Goal: Find specific page/section: Find specific page/section

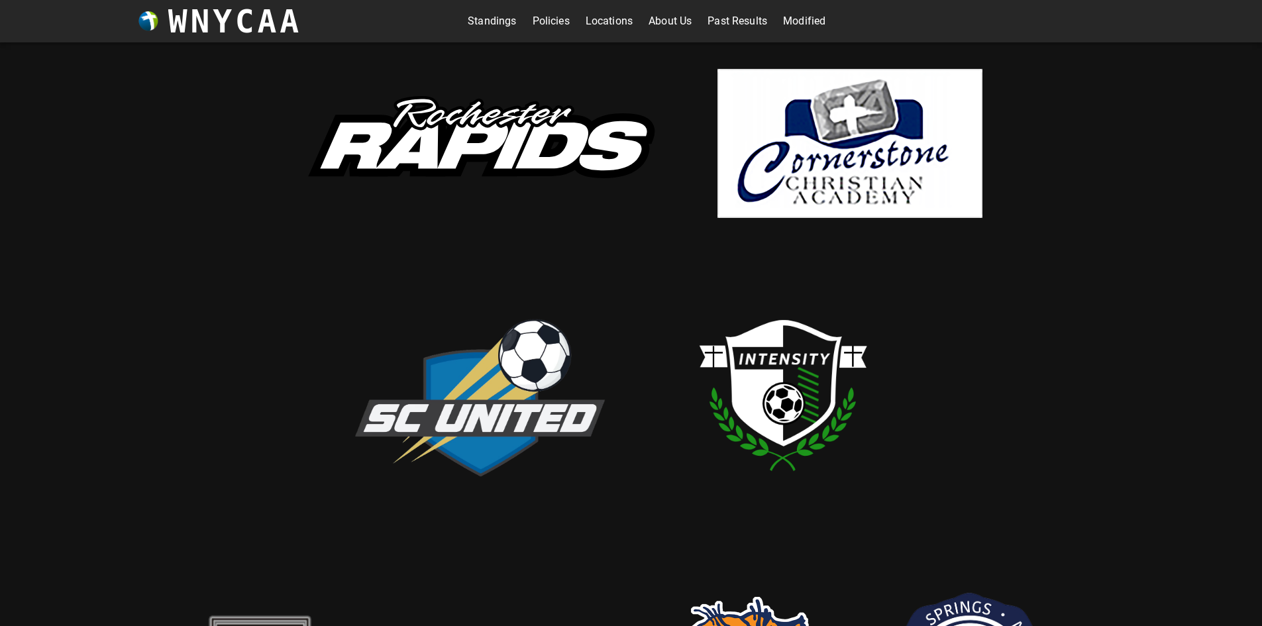
click at [496, 23] on link "Standings" at bounding box center [492, 21] width 48 height 21
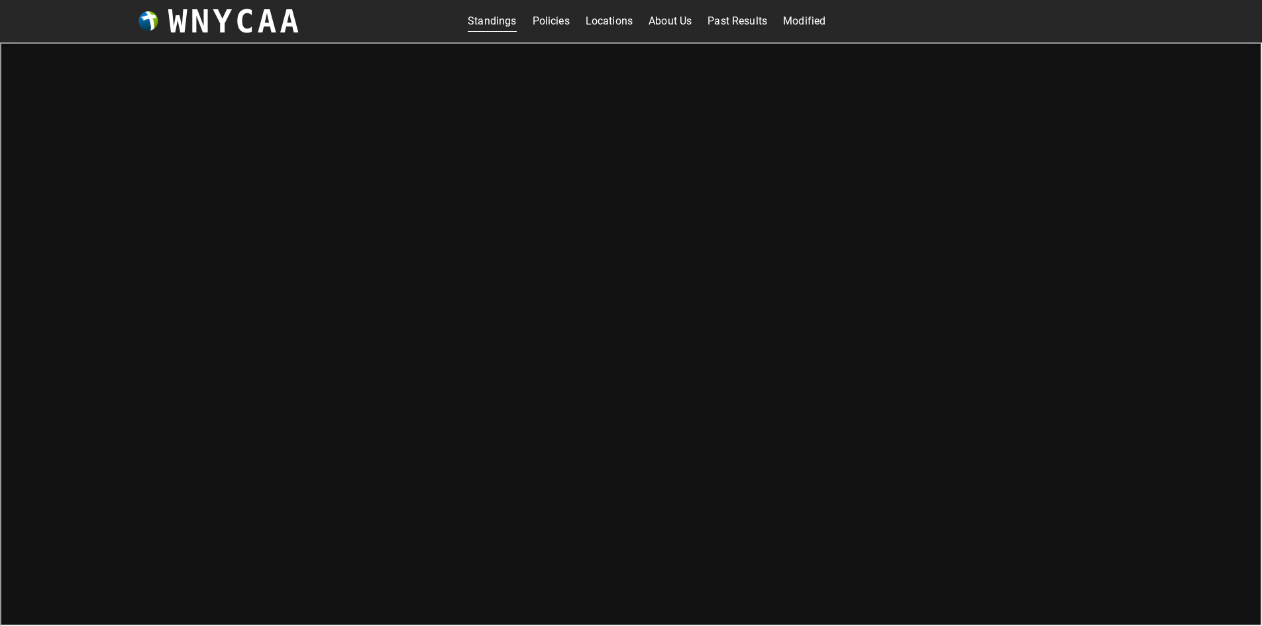
click at [812, 19] on link "Modified" at bounding box center [804, 21] width 42 height 21
click at [501, 18] on link "Standings" at bounding box center [492, 21] width 48 height 21
